Goal: Transaction & Acquisition: Download file/media

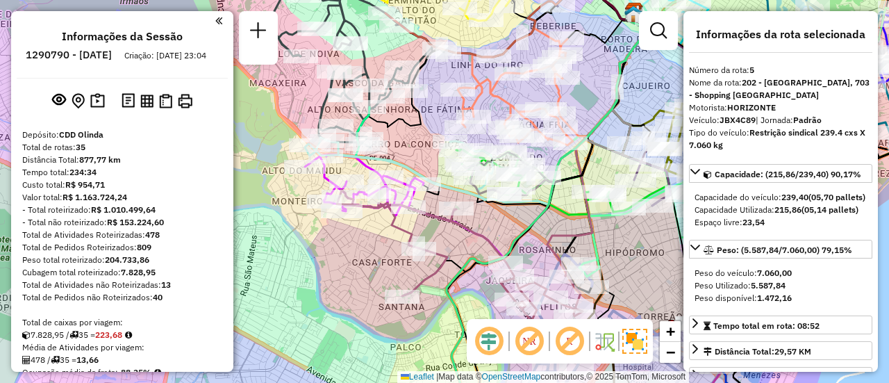
select select "**********"
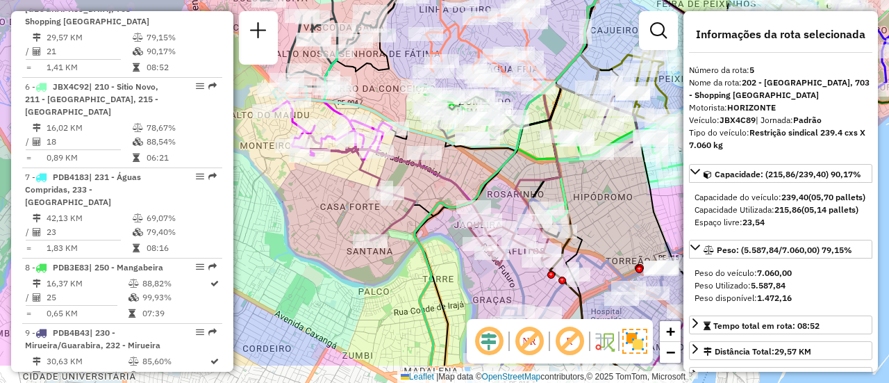
drag, startPoint x: 565, startPoint y: 192, endPoint x: 545, endPoint y: 177, distance: 24.9
click at [476, 116] on icon at bounding box center [530, 126] width 213 height 65
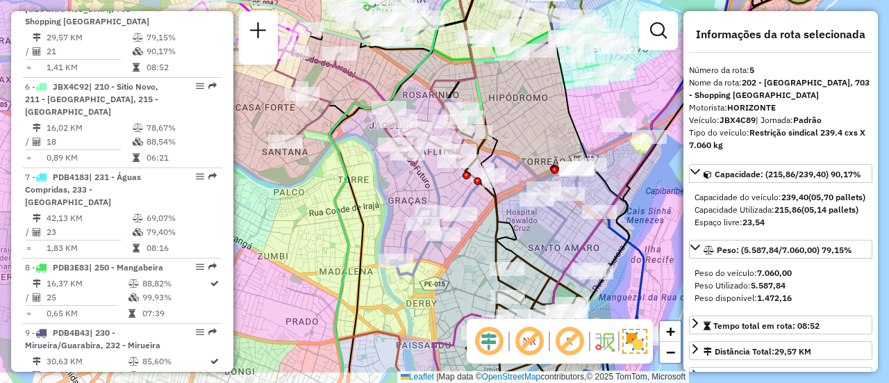
drag, startPoint x: 567, startPoint y: 155, endPoint x: 549, endPoint y: 70, distance: 86.7
click at [549, 70] on div "Janela de atendimento Grade de atendimento Capacidade Transportadoras Veículos …" at bounding box center [444, 191] width 889 height 383
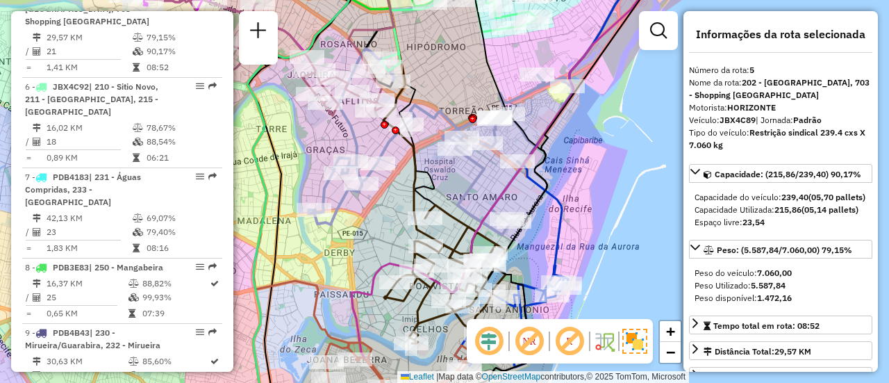
drag, startPoint x: 567, startPoint y: 168, endPoint x: 492, endPoint y: 177, distance: 75.6
click at [505, 205] on icon at bounding box center [497, 225] width 290 height 459
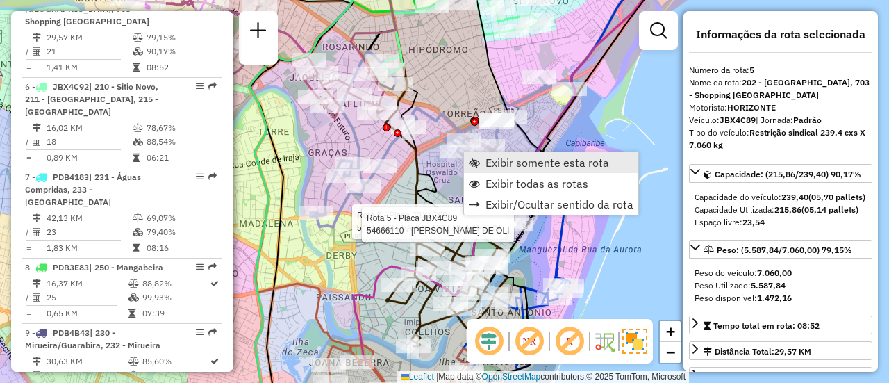
click at [535, 166] on span "Exibir somente esta rota" at bounding box center [548, 162] width 124 height 11
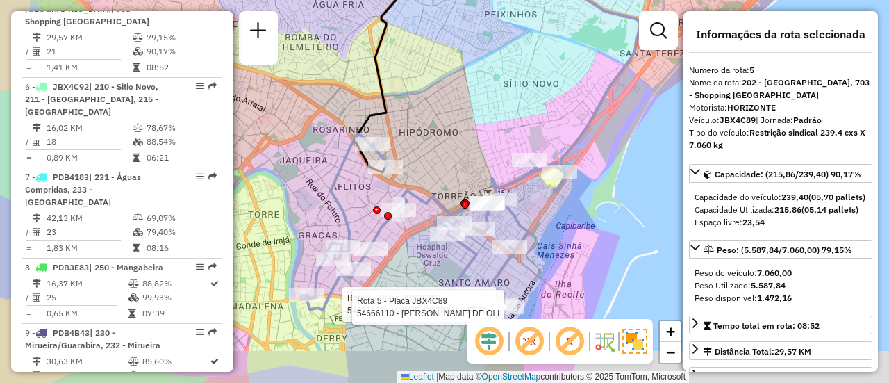
drag, startPoint x: 479, startPoint y: 158, endPoint x: 507, endPoint y: 131, distance: 39.3
click at [505, 131] on div "Rota 5 - Placa JBX4C89 54617223 - VAPOR COZINHA AFETIV Rota 5 - Placa JBX4C89 5…" at bounding box center [444, 191] width 889 height 383
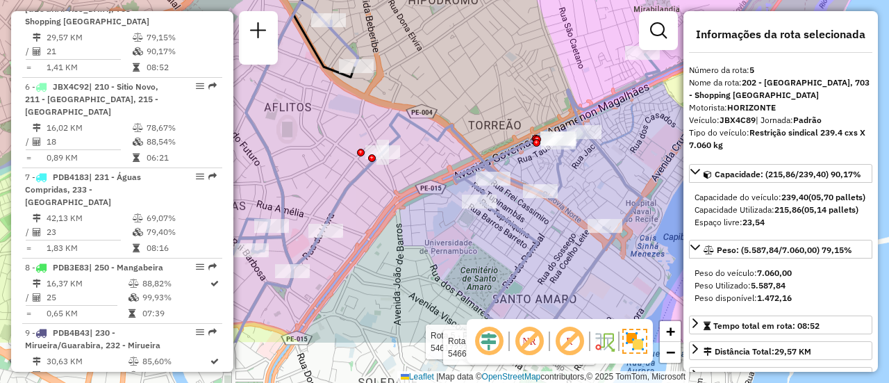
drag, startPoint x: 506, startPoint y: 161, endPoint x: 543, endPoint y: 81, distance: 88.9
click at [543, 81] on div "Rota 5 - Placa JBX4C89 54617223 - VAPOR COZINHA AFETIV Rota 5 - Placa JBX4C89 5…" at bounding box center [444, 191] width 889 height 383
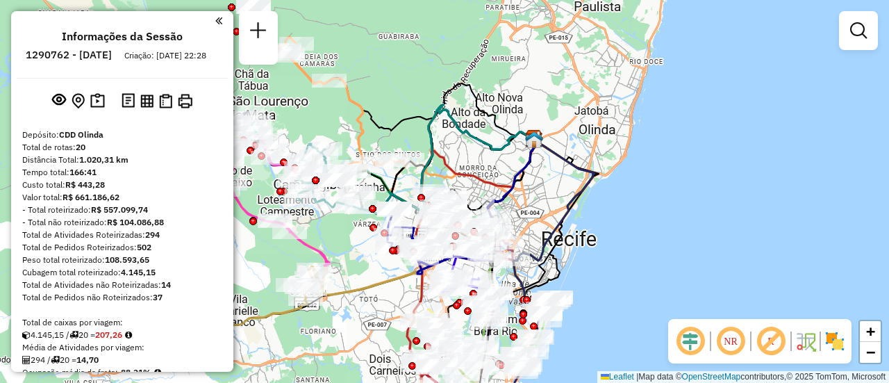
drag, startPoint x: 513, startPoint y: 145, endPoint x: 499, endPoint y: 155, distance: 17.4
click at [509, 126] on div "Janela de atendimento Grade de atendimento Capacidade Transportadoras Veículos …" at bounding box center [444, 191] width 889 height 383
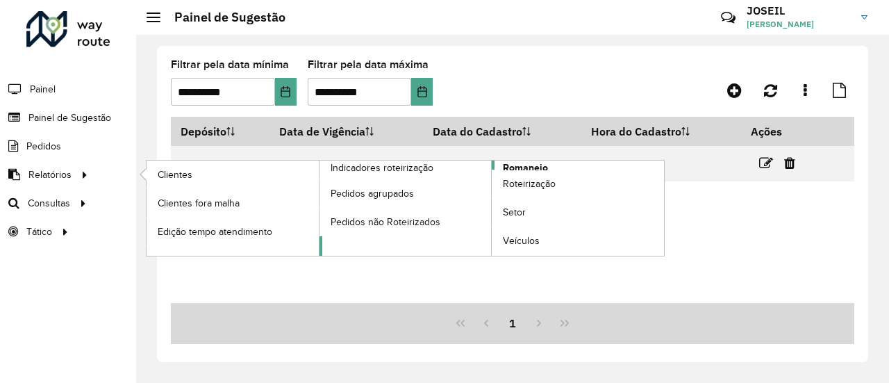
click at [520, 160] on span "Romaneio" at bounding box center [525, 167] width 45 height 15
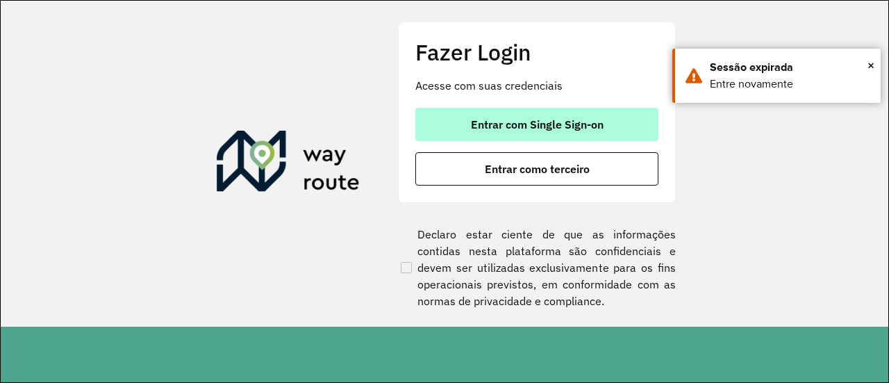
click at [530, 137] on button "Entrar com Single Sign-on" at bounding box center [536, 124] width 243 height 33
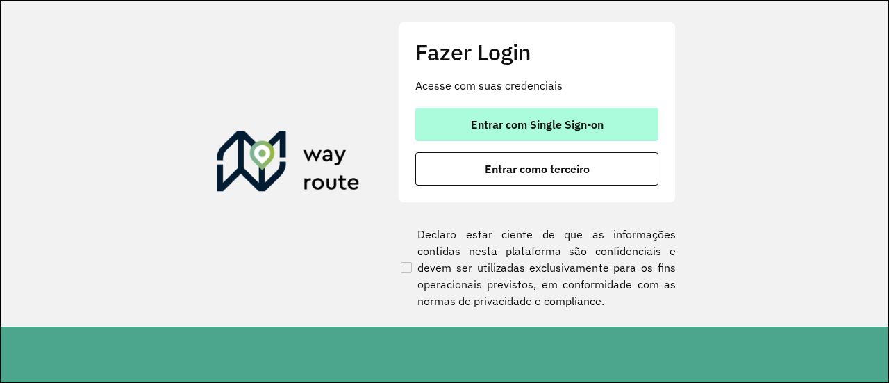
click at [514, 126] on span "Entrar com Single Sign-on" at bounding box center [537, 124] width 133 height 11
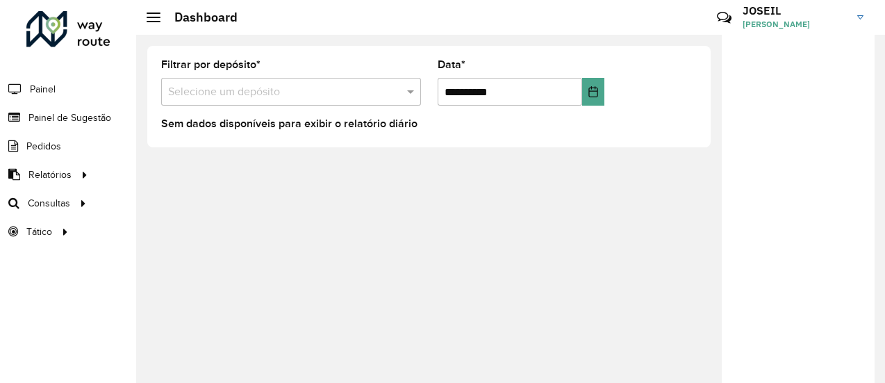
drag, startPoint x: 313, startPoint y: 92, endPoint x: 304, endPoint y: 91, distance: 8.5
click at [312, 92] on input "text" at bounding box center [277, 92] width 218 height 17
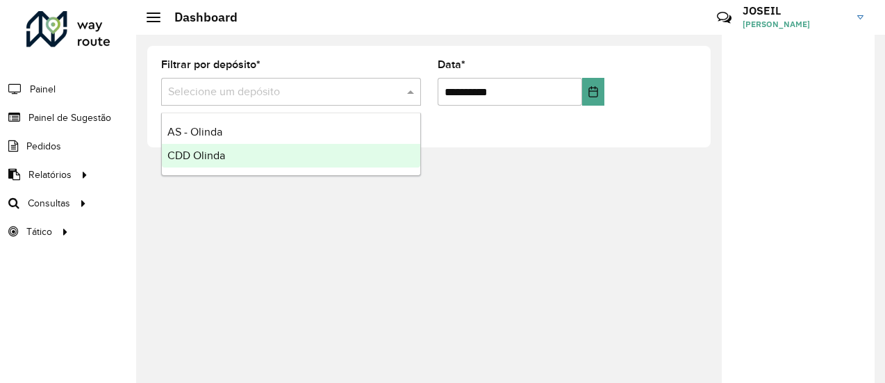
click at [194, 164] on div "CDD Olinda" at bounding box center [291, 156] width 258 height 24
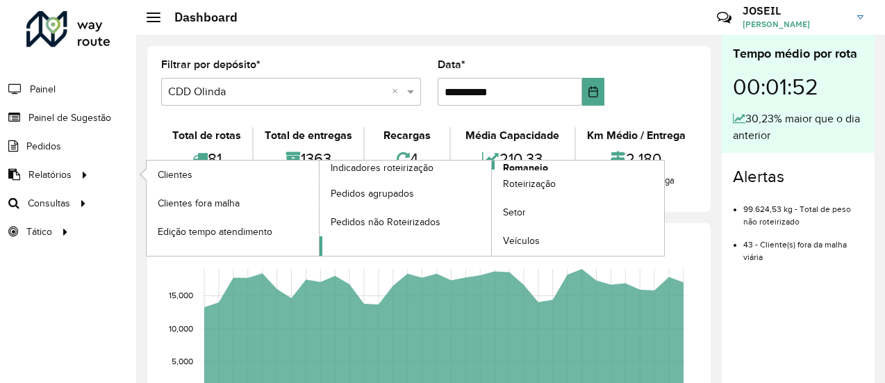
click at [512, 167] on span "Romaneio" at bounding box center [525, 167] width 45 height 15
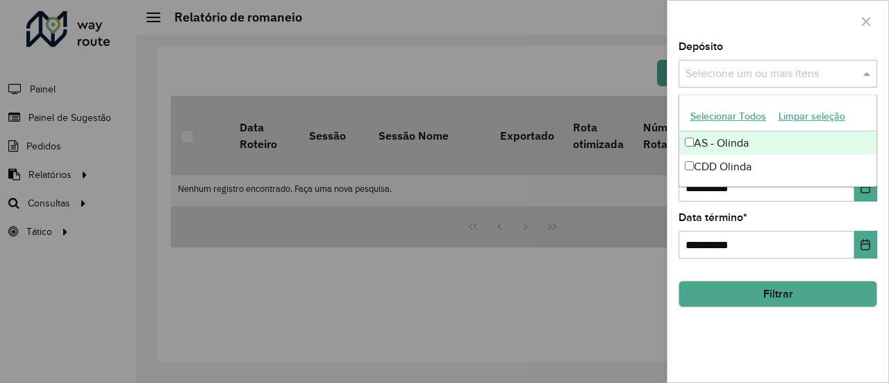
click at [743, 69] on input "text" at bounding box center [771, 74] width 178 height 17
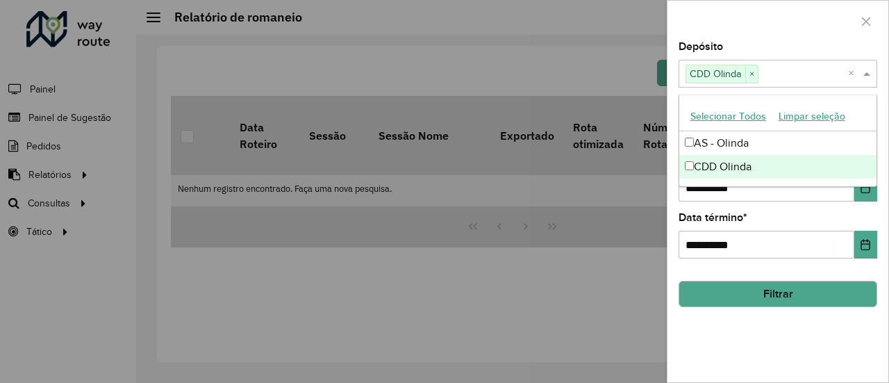
drag, startPoint x: 745, startPoint y: 343, endPoint x: 758, endPoint y: 313, distance: 32.0
click at [746, 343] on div "**********" at bounding box center [778, 212] width 221 height 340
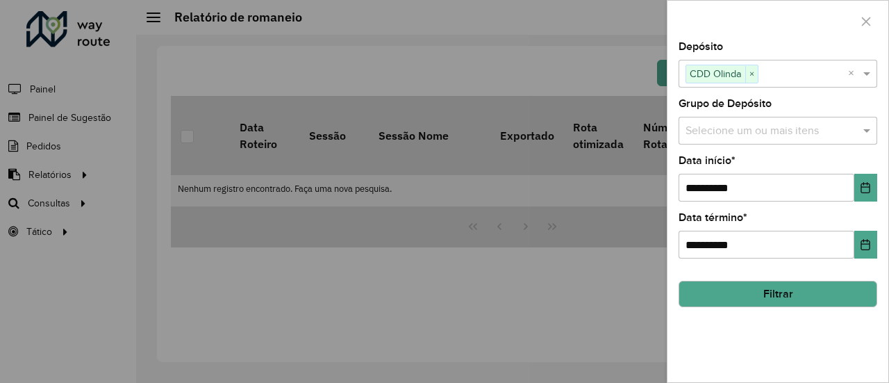
click at [759, 276] on hb-field-button "Filtrar" at bounding box center [778, 289] width 199 height 38
click at [759, 287] on button "Filtrar" at bounding box center [778, 294] width 199 height 26
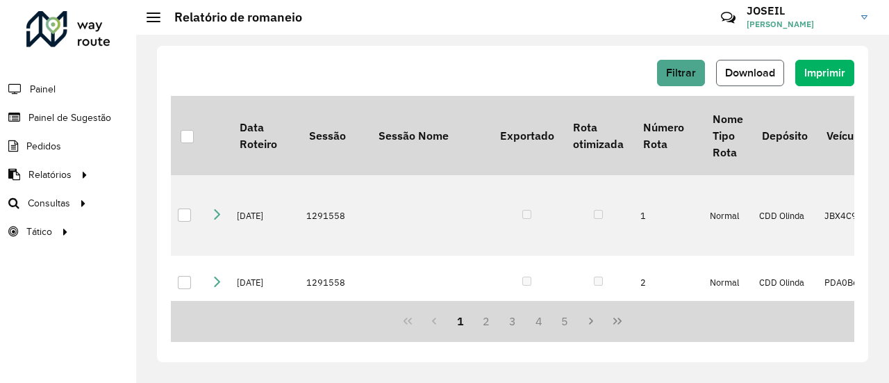
click at [754, 69] on span "Download" at bounding box center [750, 73] width 50 height 12
